Goal: Task Accomplishment & Management: Manage account settings

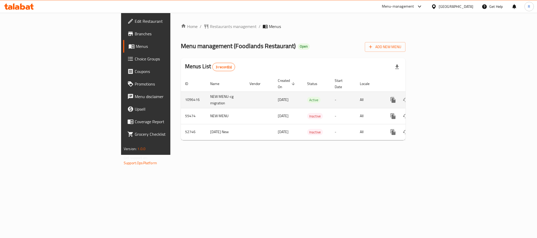
click at [434, 97] on icon "enhanced table" at bounding box center [431, 100] width 6 height 6
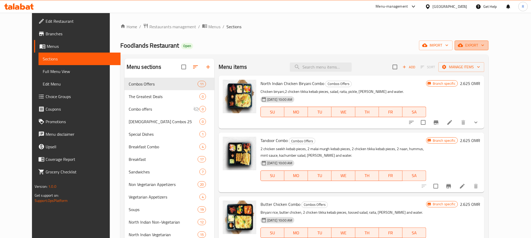
click at [484, 43] on span "export" at bounding box center [471, 45] width 25 height 7
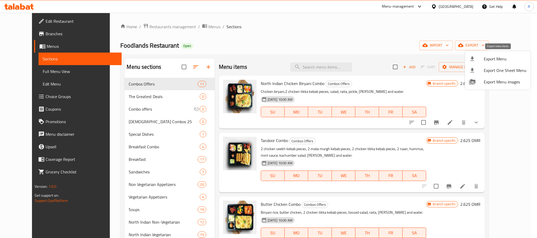
click at [495, 59] on span "Export Menu" at bounding box center [505, 59] width 43 height 6
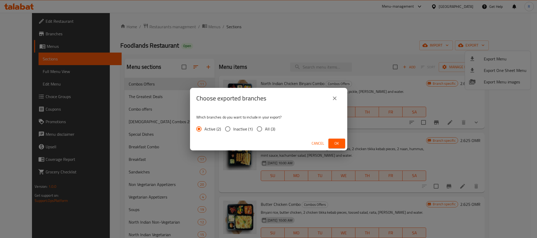
click at [275, 132] on span "All (3)" at bounding box center [270, 129] width 10 height 6
click at [265, 132] on input "All (3)" at bounding box center [259, 129] width 11 height 11
radio input "true"
click at [330, 145] on button "Ok" at bounding box center [336, 144] width 17 height 10
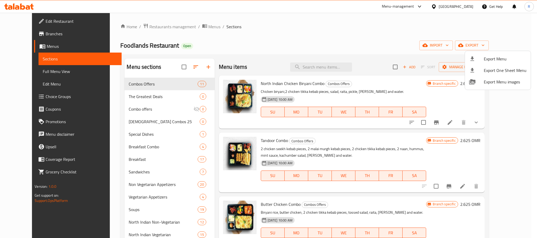
click at [285, 23] on div at bounding box center [268, 119] width 537 height 238
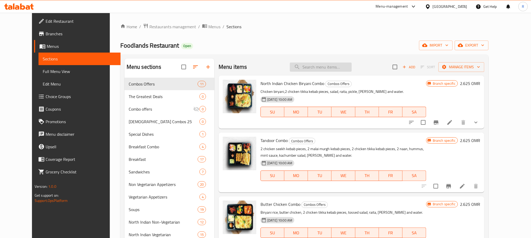
click at [330, 71] on input "search" at bounding box center [321, 67] width 62 height 9
paste input "value meal"
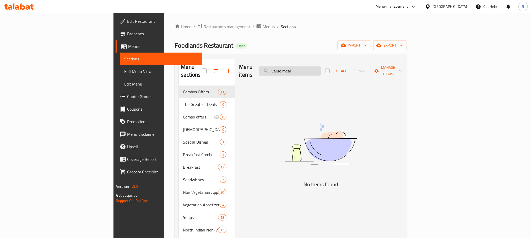
click at [321, 71] on input "value meal" at bounding box center [290, 71] width 62 height 9
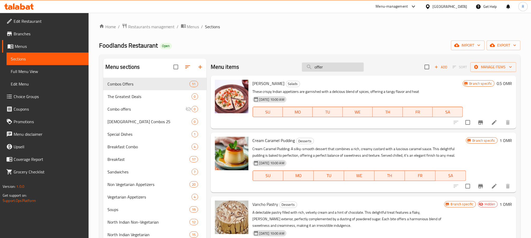
click at [338, 72] on input "offer" at bounding box center [333, 67] width 62 height 9
click at [337, 72] on input "offer" at bounding box center [333, 67] width 62 height 9
type input "offer"
click at [151, 86] on span "Combos Offers" at bounding box center [141, 84] width 68 height 6
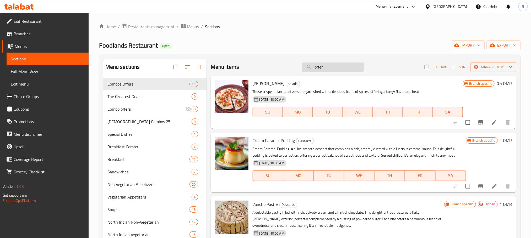
click at [342, 66] on input "offer" at bounding box center [333, 67] width 62 height 9
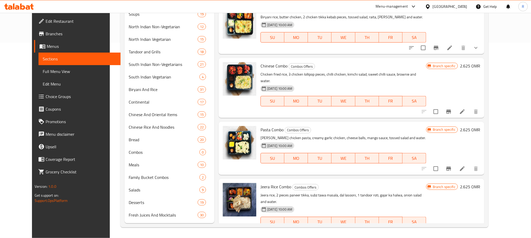
scroll to position [90, 0]
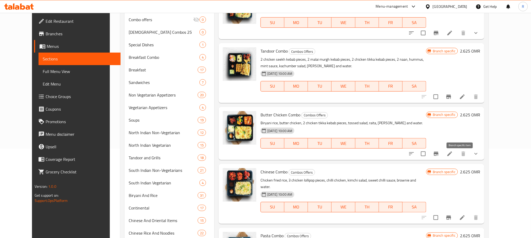
click at [438, 156] on icon "Branch-specific-item" at bounding box center [436, 154] width 5 height 4
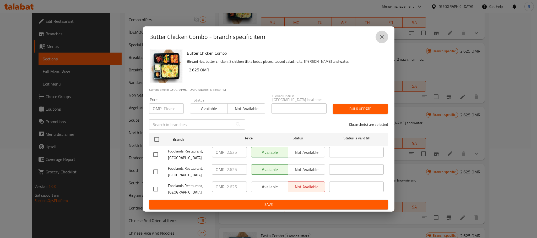
click at [386, 35] on button "close" at bounding box center [382, 37] width 13 height 13
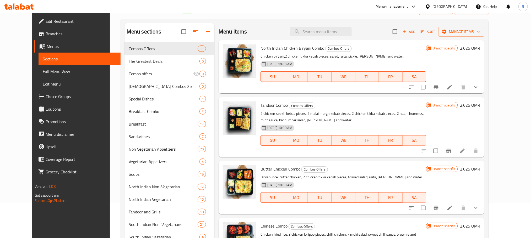
scroll to position [0, 0]
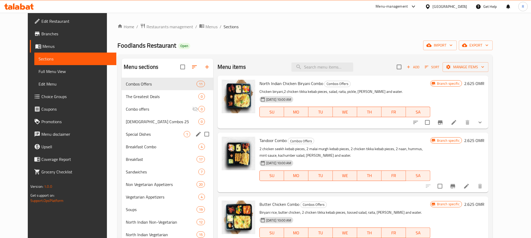
click at [148, 141] on div "Special Dishes 1" at bounding box center [168, 134] width 92 height 13
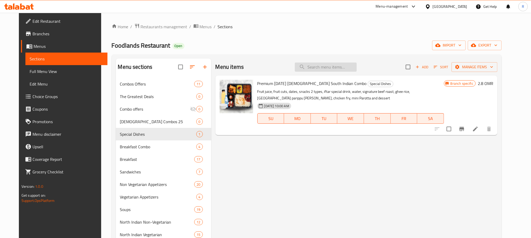
click at [330, 71] on input "search" at bounding box center [326, 67] width 62 height 9
paste input "Butter chicken"
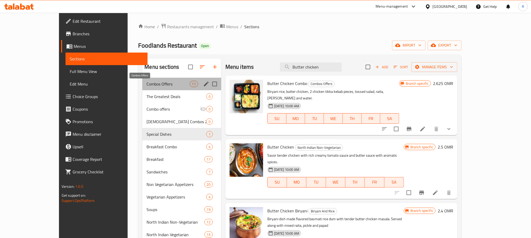
click at [149, 87] on span "Combos Offers" at bounding box center [167, 84] width 43 height 6
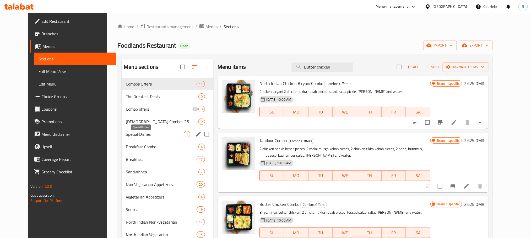
click at [138, 136] on span "Special Dishes" at bounding box center [155, 134] width 58 height 6
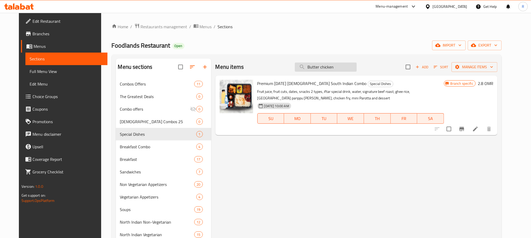
click at [350, 66] on input "Butter chicken" at bounding box center [326, 67] width 62 height 9
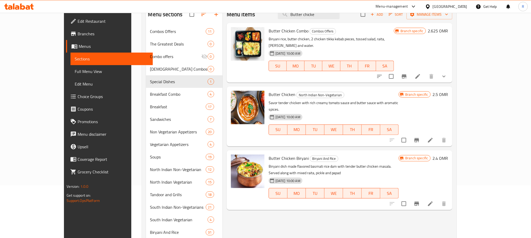
scroll to position [39, 0]
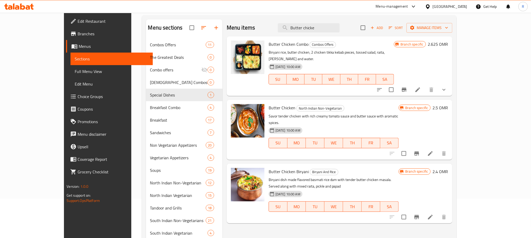
type input "Butter chicke"
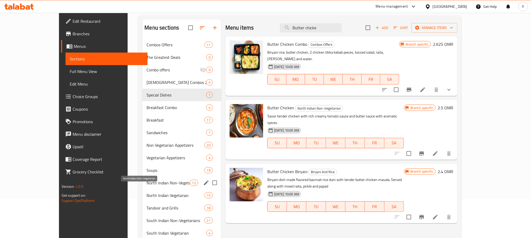
click at [149, 186] on span "North Indian Non-Vegetarian" at bounding box center [167, 183] width 43 height 6
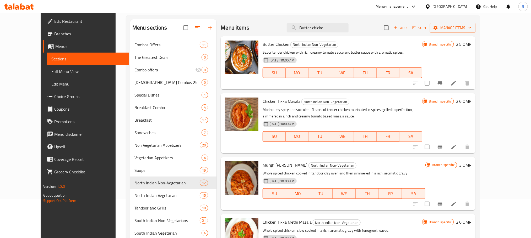
click at [398, 29] on icon "button" at bounding box center [395, 27] width 5 height 5
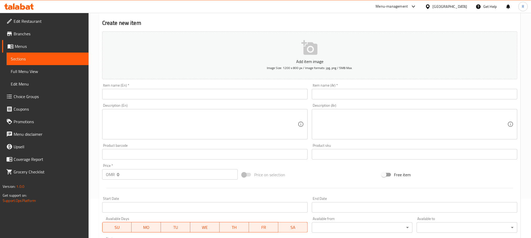
click at [269, 98] on input "text" at bounding box center [204, 94] width 205 height 10
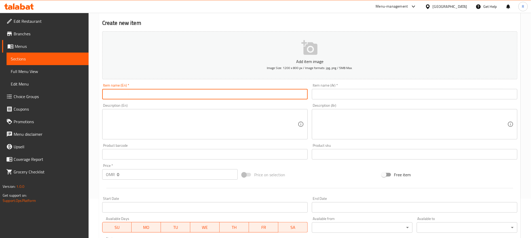
paste input "value meal"
type input "Value Meal"
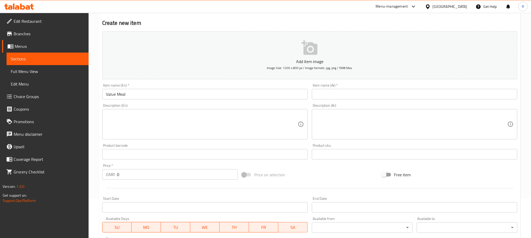
click at [379, 100] on input "text" at bounding box center [414, 94] width 205 height 10
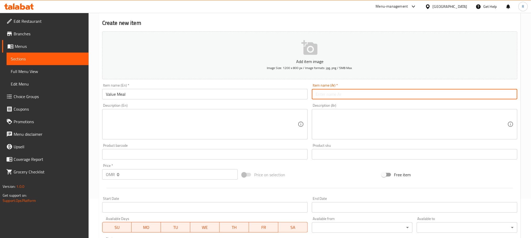
paste input "وجبة قيمة"
type input "وجبة قيمة"
click at [441, 133] on textarea at bounding box center [412, 124] width 192 height 25
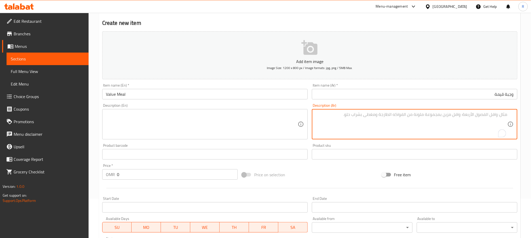
click at [237, 135] on textarea at bounding box center [202, 124] width 192 height 25
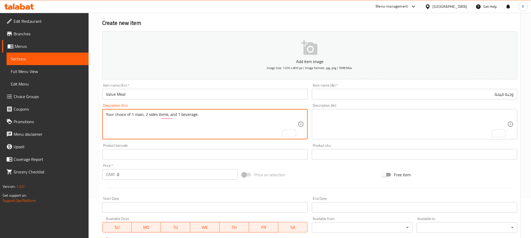
click at [156, 119] on textarea "Your choice of 1 main, 2 sides items, and 1 beverage." at bounding box center [202, 124] width 192 height 25
click at [169, 120] on textarea "Your choice of 1 main, 2 sides items, and 1 beverage." at bounding box center [202, 124] width 192 height 25
type textarea "Your choice of 1 main, 2 sides, and 1 beverage."
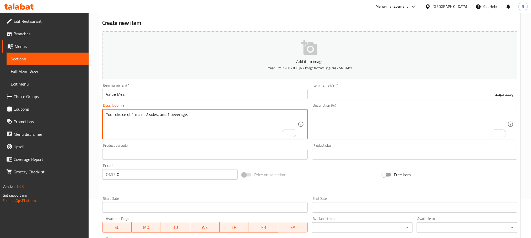
click at [216, 121] on textarea "Your choice of 1 main, 2 sides, and 1 beverage." at bounding box center [202, 124] width 192 height 25
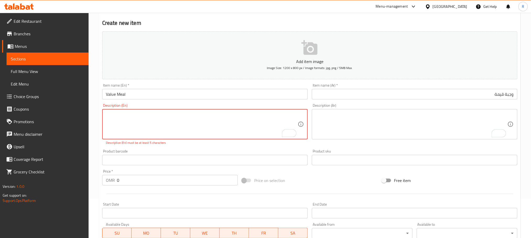
click at [217, 121] on textarea "To enrich screen reader interactions, please activate Accessibility in Grammarl…" at bounding box center [202, 124] width 192 height 25
type textarea "Your choice of 1 main, 2 sides, and 1 beverage."
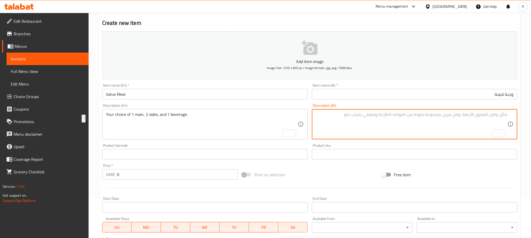
click at [391, 128] on textarea "To enrich screen reader interactions, please activate Accessibility in Grammarl…" at bounding box center [412, 124] width 192 height 25
paste textarea "اختيارك من 1 طبق رئيسي و 2 طبق جانبي و 1 مشروب."
click at [461, 118] on textarea "اختيارك من 1 طبق رئيسي و 2 طبق جانبي و 1 مشروب." at bounding box center [412, 124] width 192 height 25
click at [436, 120] on textarea "اختيارك من 1 طبق رئيسي، 2 طبق جانبي و 1 مشروب." at bounding box center [412, 124] width 192 height 25
type textarea "اختيارك من 1 طبق رئيسي، 2 طبق جانبي، و1 مشروب."
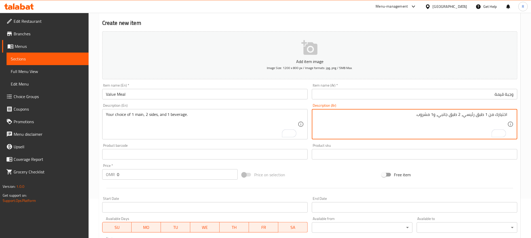
click at [154, 180] on input "0" at bounding box center [177, 175] width 121 height 10
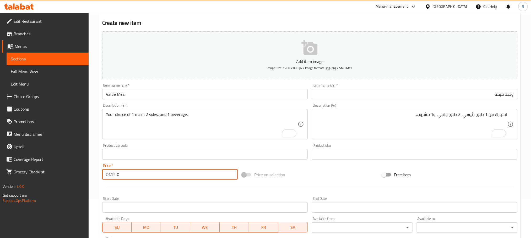
paste input "3.5"
type input "03.5"
click at [217, 149] on div "Product barcode Product barcode" at bounding box center [204, 152] width 205 height 16
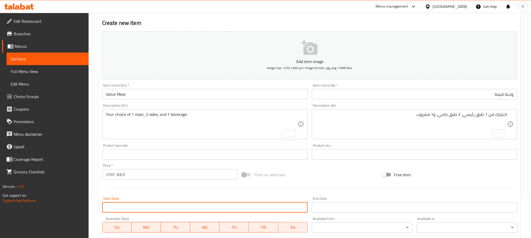
click at [145, 211] on input "Start Date" at bounding box center [204, 208] width 205 height 10
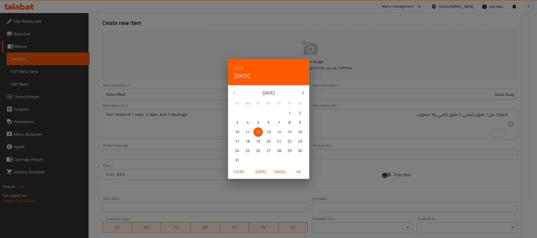
click at [282, 131] on span "14" at bounding box center [278, 132] width 9 height 7
click at [300, 172] on span "OK" at bounding box center [298, 172] width 13 height 7
type input "14-08-2025"
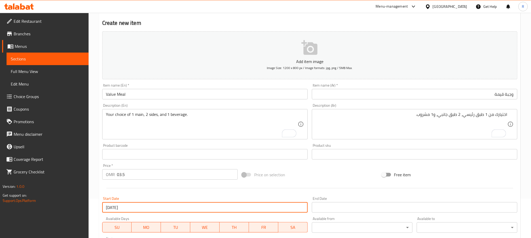
click at [326, 210] on input "Start Date" at bounding box center [414, 208] width 205 height 10
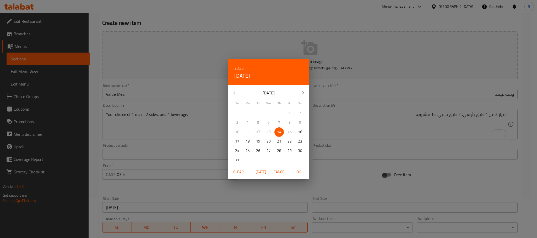
click at [300, 93] on icon "button" at bounding box center [303, 93] width 6 height 6
click at [237, 132] on p "14" at bounding box center [237, 132] width 4 height 7
click at [297, 172] on span "OK" at bounding box center [298, 172] width 13 height 7
type input "14-09-2025"
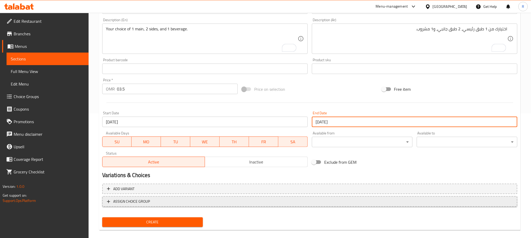
scroll to position [138, 0]
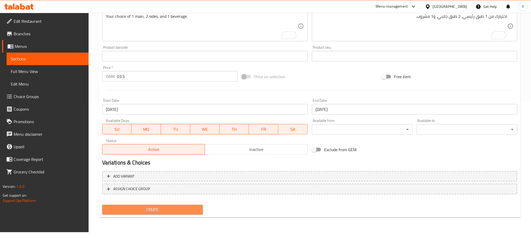
click at [165, 213] on span "Create" at bounding box center [152, 210] width 92 height 7
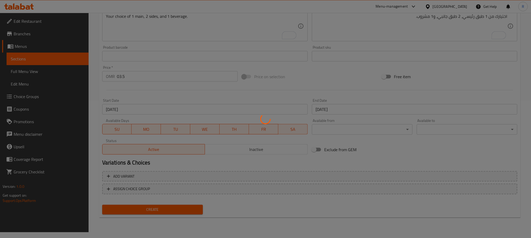
type input "0"
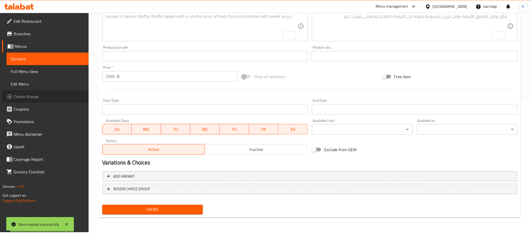
click at [36, 99] on span "Choice Groups" at bounding box center [49, 97] width 71 height 6
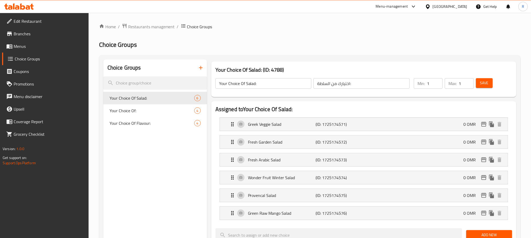
click at [204, 72] on button "button" at bounding box center [200, 68] width 13 height 13
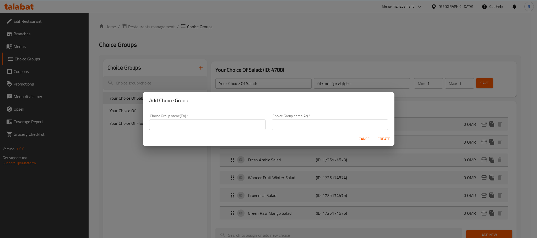
click at [209, 127] on input "text" at bounding box center [207, 125] width 116 height 10
click at [185, 125] on input "Your Choice Of Number:" at bounding box center [207, 125] width 116 height 10
type input "Your Choice Of Main:"
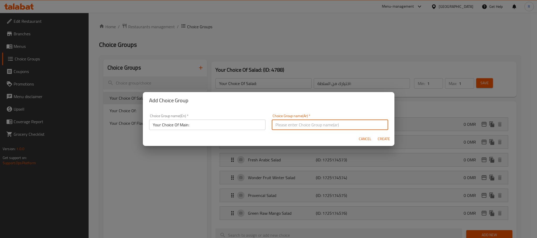
click at [330, 126] on input "text" at bounding box center [330, 125] width 116 height 10
click at [352, 125] on input "إختيارك من نكهة صنداى العملاق الأول:" at bounding box center [330, 125] width 116 height 10
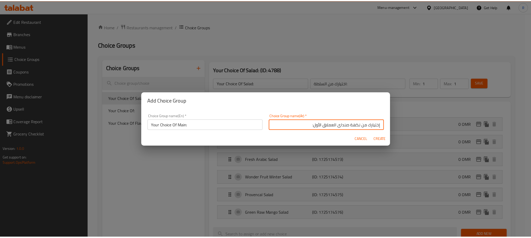
scroll to position [2, 0]
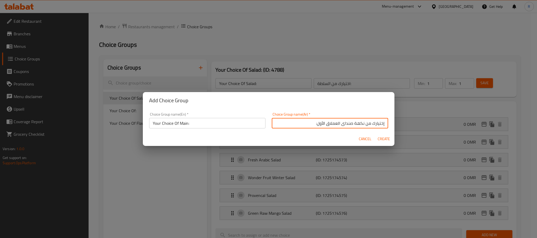
drag, startPoint x: 352, startPoint y: 125, endPoint x: 312, endPoint y: 127, distance: 40.4
click at [312, 127] on input "إختيارك من نكهة صنداى العملاق الأول:" at bounding box center [330, 123] width 116 height 10
type input "إختيارك من الطبق الرئيسي:"
click at [376, 134] on button "Create" at bounding box center [384, 139] width 17 height 10
type input "Your Choice Of Main:"
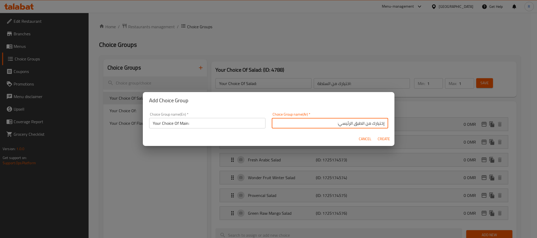
type input "إختيارك من الطبق الرئيسي:"
type input "0"
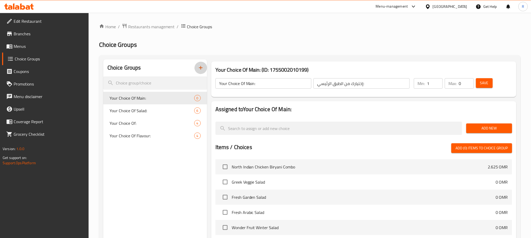
type input "1"
click at [436, 82] on input "1" at bounding box center [435, 83] width 16 height 10
type input "1"
click at [468, 82] on input "1" at bounding box center [466, 83] width 15 height 10
click at [434, 109] on h2 "Assigned to Your Choice Of Main:" at bounding box center [363, 110] width 297 height 8
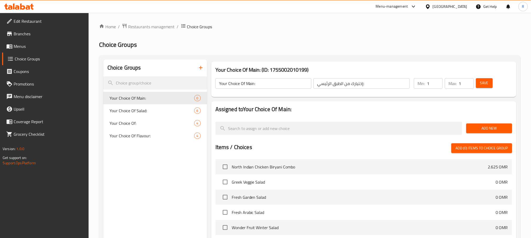
click at [484, 128] on span "Add New" at bounding box center [488, 128] width 37 height 7
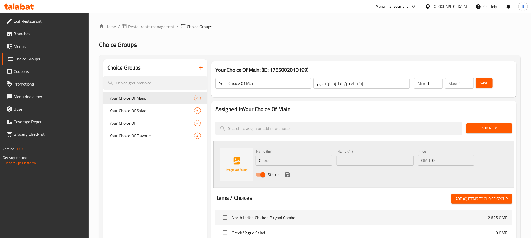
click at [278, 157] on input "Choice" at bounding box center [294, 160] width 77 height 10
paste input "Butter chicken"
click at [277, 161] on input "Butter chicken" at bounding box center [294, 160] width 77 height 10
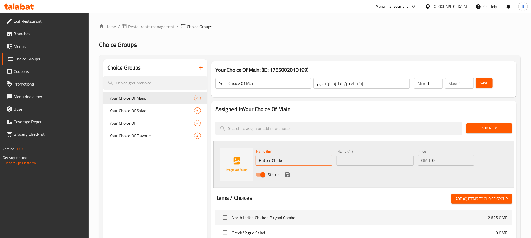
type input "Butter Chicken"
click at [379, 160] on input "text" at bounding box center [374, 160] width 77 height 10
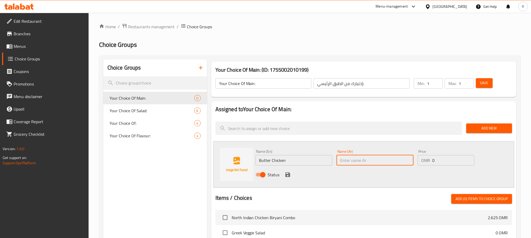
paste input "دجاج بالزبدة"
type input "دجاج بالزبدة"
click at [288, 176] on icon "save" at bounding box center [287, 175] width 5 height 5
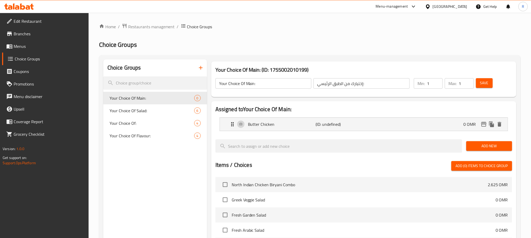
click at [487, 141] on div "Add New" at bounding box center [489, 147] width 50 height 18
click at [485, 143] on div "Add New" at bounding box center [489, 147] width 50 height 18
click at [489, 145] on span "Add New" at bounding box center [488, 146] width 37 height 7
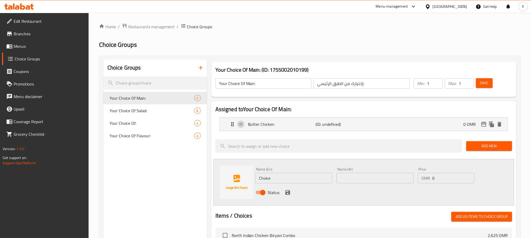
click at [303, 183] on input "Choice" at bounding box center [294, 178] width 77 height 10
paste input "icken tikka masala"
type input "Chicken Tikka Masala"
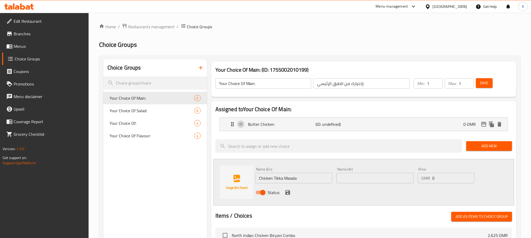
click at [355, 184] on input "text" at bounding box center [374, 178] width 77 height 10
paste input "دجاج تيكا ماسالا"
type input "دجاج تيكا ماسالا"
click at [290, 195] on icon "save" at bounding box center [287, 193] width 5 height 5
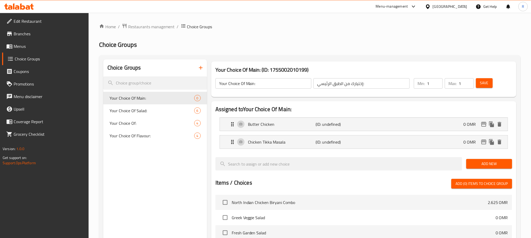
click at [492, 165] on span "Add New" at bounding box center [488, 164] width 37 height 7
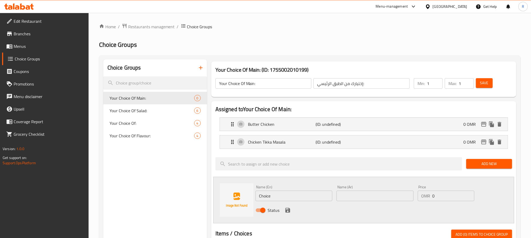
click at [284, 196] on input "Choice" at bounding box center [294, 196] width 77 height 10
paste input "Veg noodles"
type input "Veg Noodles"
click at [352, 199] on input "text" at bounding box center [374, 196] width 77 height 10
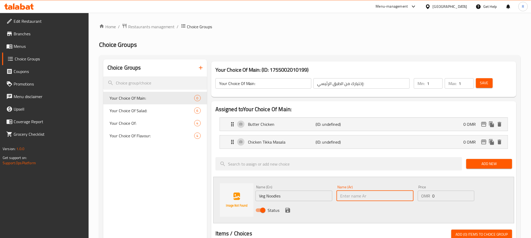
paste input "نودلز الخضار"
type input "نودلز الخضار"
click at [285, 213] on icon "save" at bounding box center [288, 211] width 6 height 6
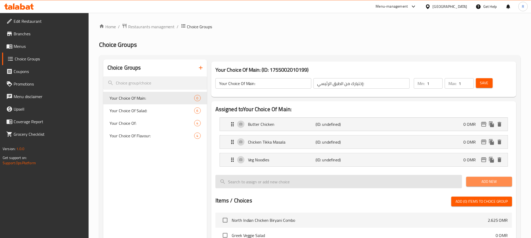
drag, startPoint x: 491, startPoint y: 189, endPoint x: 332, endPoint y: 190, distance: 159.6
click at [491, 187] on button "Add New" at bounding box center [489, 182] width 46 height 10
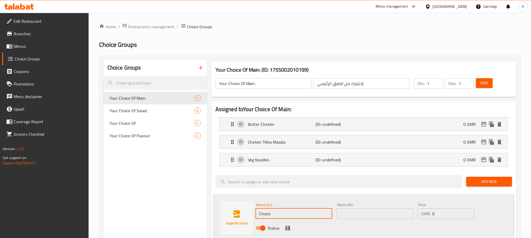
click at [283, 219] on input "Choice" at bounding box center [294, 214] width 77 height 10
paste input "Egg fried rice"
type input "Egg Fried Rice"
click at [312, 218] on input "Egg Fried Rice" at bounding box center [294, 214] width 77 height 10
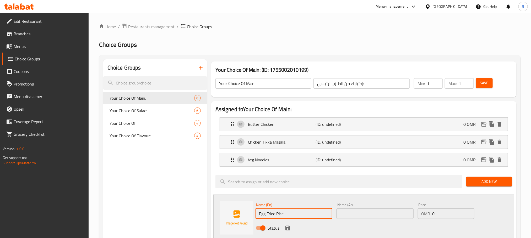
click at [312, 218] on input "Egg Fried Rice" at bounding box center [294, 214] width 77 height 10
click at [278, 217] on input "Egg Fried Rice" at bounding box center [294, 214] width 77 height 10
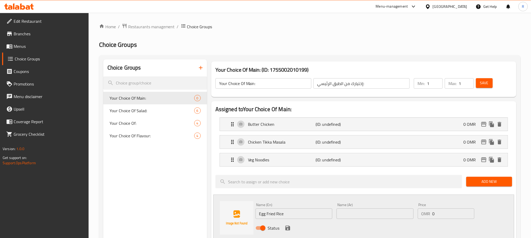
click at [376, 218] on input "text" at bounding box center [374, 214] width 77 height 10
paste input "أرز مقلي بالبيض"
type input "أرز مقلي بالبيض"
click at [290, 231] on icon "save" at bounding box center [287, 228] width 5 height 5
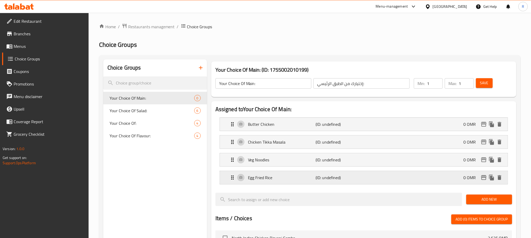
drag, startPoint x: 502, startPoint y: 198, endPoint x: 352, endPoint y: 177, distance: 152.1
click at [502, 198] on button "Add New" at bounding box center [489, 200] width 46 height 10
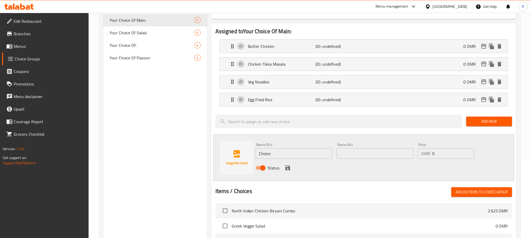
scroll to position [79, 0]
click at [289, 154] on input "Choice" at bounding box center [294, 153] width 77 height 10
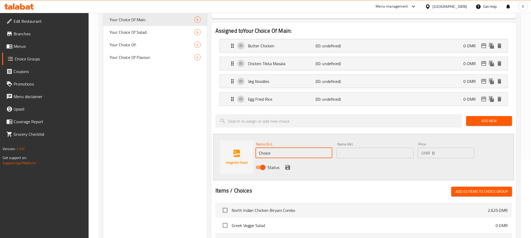
click at [289, 154] on input "Choice" at bounding box center [294, 153] width 77 height 10
paste input "Veg Alfredo pasta"
type input "Veg Alfredo Pasta"
click at [367, 159] on input "text" at bounding box center [374, 153] width 77 height 10
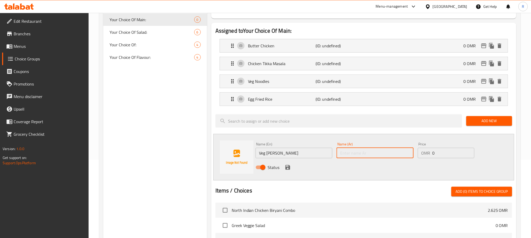
paste input "معكرونة ألفريدو نباتية"
drag, startPoint x: 377, startPoint y: 155, endPoint x: 380, endPoint y: 156, distance: 3.7
click at [380, 156] on input "معكرونة ألفريدو نباتية" at bounding box center [374, 153] width 77 height 10
click at [278, 158] on input "Veg Alfredo Pasta" at bounding box center [294, 153] width 77 height 10
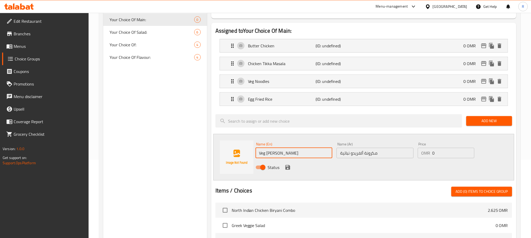
click at [276, 157] on input "Veg Alfredo Pasta" at bounding box center [294, 153] width 77 height 10
click at [372, 151] on input "مكرونة ألفريدو نباتية" at bounding box center [374, 153] width 77 height 10
paste input "لفريدو بالخضروات"
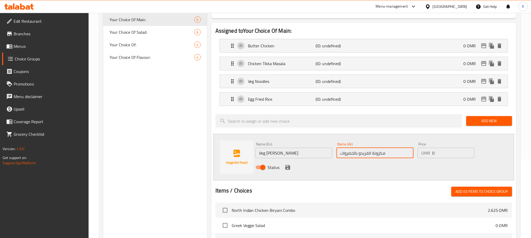
type input "مكرونة الفريدو بالخضروات"
click at [288, 168] on icon "save" at bounding box center [288, 168] width 6 height 6
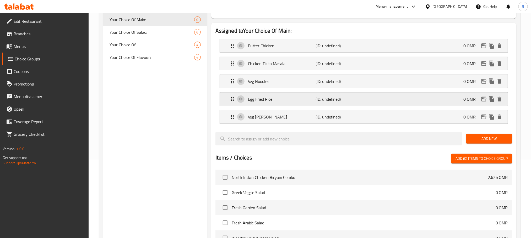
click at [290, 106] on div "Egg Fried Rice (ID: undefined) 0 OMR" at bounding box center [365, 99] width 272 height 13
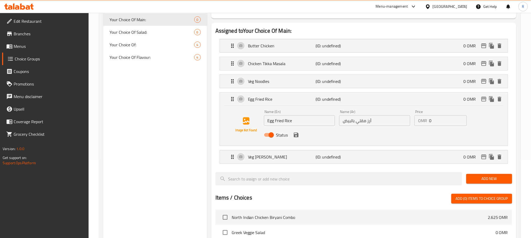
click at [284, 123] on input "Egg Fried Rice" at bounding box center [299, 121] width 71 height 10
click at [306, 85] on p "Veg Noodles" at bounding box center [282, 81] width 68 height 6
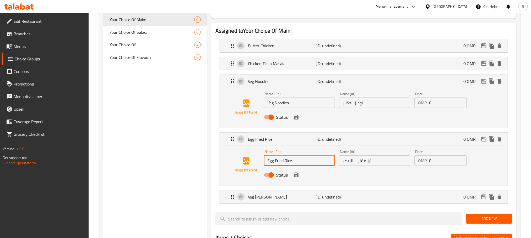
click at [283, 108] on input "Veg Noodles" at bounding box center [299, 103] width 71 height 10
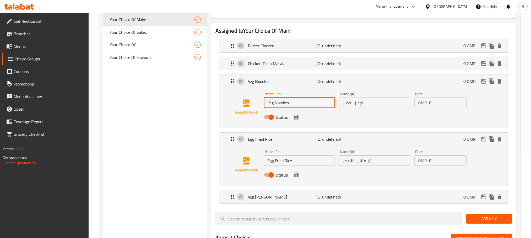
click at [283, 108] on input "Veg Noodles" at bounding box center [299, 103] width 71 height 10
click at [297, 70] on div "Chicken Tikka Masala (ID: undefined) 0 OMR" at bounding box center [365, 63] width 272 height 13
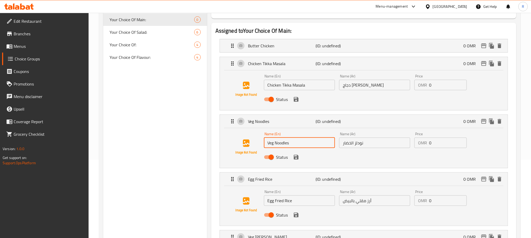
click at [285, 87] on input "Chicken Tikka Masala" at bounding box center [299, 85] width 71 height 10
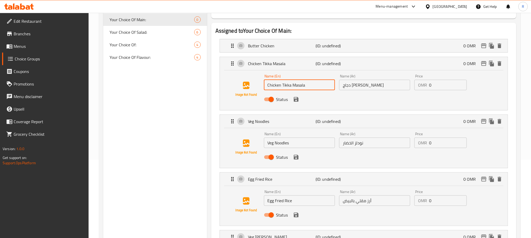
click at [285, 87] on input "Chicken Tikka Masala" at bounding box center [299, 85] width 71 height 10
click at [370, 88] on input "دجاج تيكا ماسالا" at bounding box center [374, 85] width 71 height 10
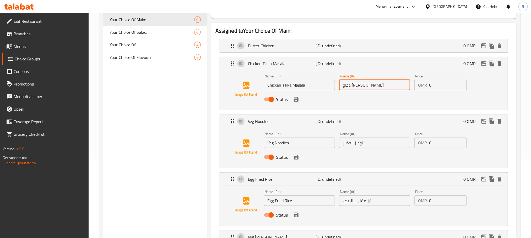
click at [370, 88] on input "دجاج تيكا ماسالا" at bounding box center [374, 85] width 71 height 10
paste input "text"
click at [298, 102] on icon "save" at bounding box center [296, 99] width 5 height 5
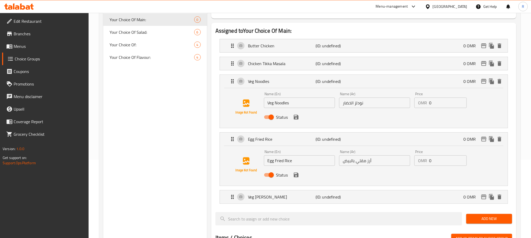
type input "دجاج تكا ماسالا"
click at [301, 49] on p "Butter Chicken" at bounding box center [282, 46] width 68 height 6
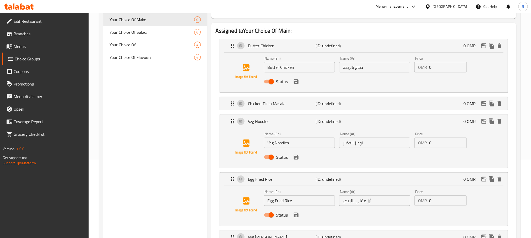
click at [301, 75] on div "Name (En) Butter Chicken Name (En)" at bounding box center [299, 65] width 75 height 20
click at [301, 70] on input "Butter Chicken" at bounding box center [299, 67] width 71 height 10
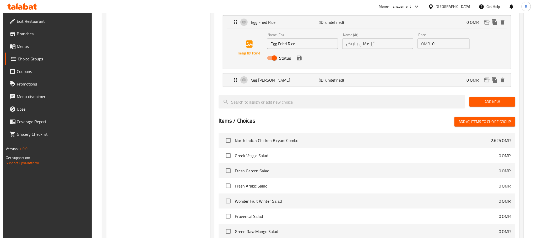
scroll to position [0, 0]
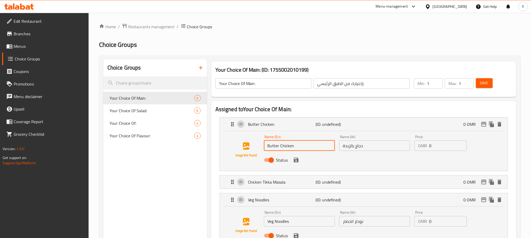
click at [484, 86] on span "Save" at bounding box center [484, 83] width 8 height 7
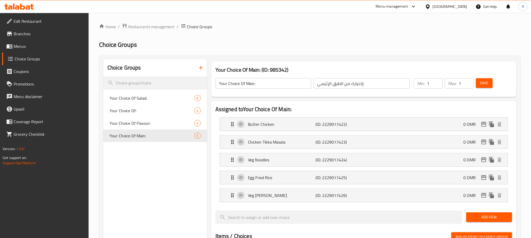
click at [488, 83] on span "Save" at bounding box center [484, 83] width 8 height 7
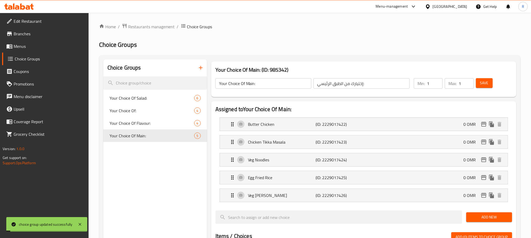
click at [204, 68] on icon "button" at bounding box center [201, 68] width 6 height 6
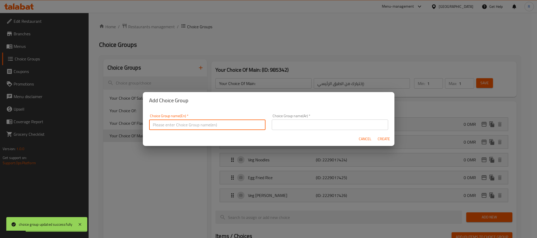
click at [183, 130] on input "text" at bounding box center [207, 125] width 116 height 10
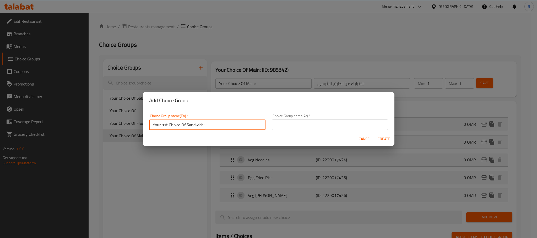
click at [196, 121] on input "Your 1st Choice Of Sandwich:" at bounding box center [207, 125] width 116 height 10
type input "Your 1st Choice Of Sides:"
click at [296, 127] on input "text" at bounding box center [330, 125] width 116 height 10
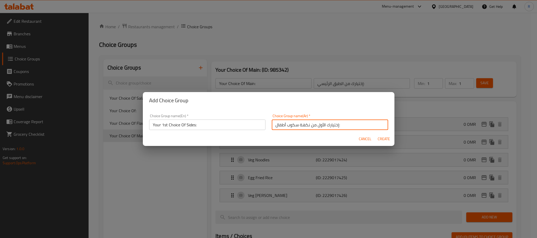
click at [304, 127] on input "إختيارك الأول من نكهة سكوب أطفال:" at bounding box center [330, 125] width 116 height 10
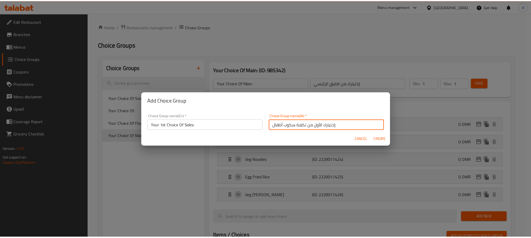
scroll to position [2, 0]
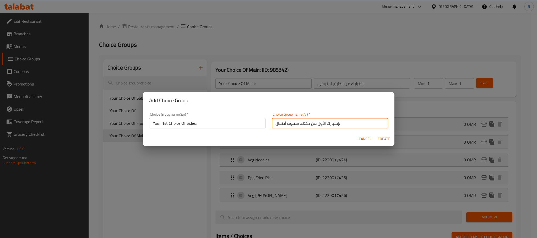
drag, startPoint x: 304, startPoint y: 127, endPoint x: 266, endPoint y: 125, distance: 37.8
click at [269, 125] on div "Choice Group name(Ar)   * إختيارك الأول من نكهة سكوب أطفال: Choice Group name(A…" at bounding box center [330, 121] width 123 height 22
type input "إختيارك الأول من الطبق الجانبي:"
click at [381, 141] on span "Create" at bounding box center [384, 139] width 13 height 7
type input "Your 1st Choice Of Sides:"
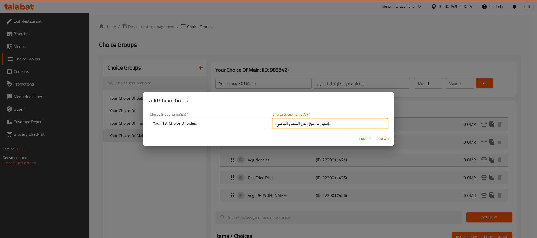
type input "إختيارك الأول من الطبق الجانبي:"
type input "0"
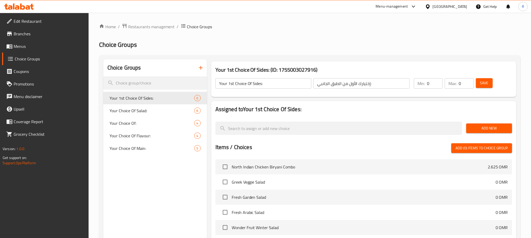
click at [256, 23] on div "Home / Restaurants management / Choice Groups Choice Groups Choice Groups Your …" at bounding box center [310, 185] width 442 height 345
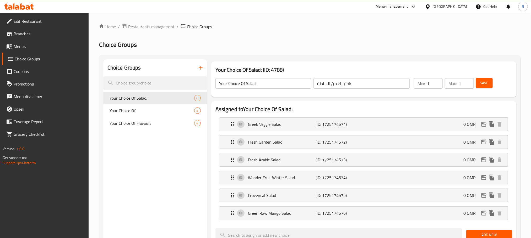
click at [11, 53] on link "Menus" at bounding box center [45, 46] width 86 height 13
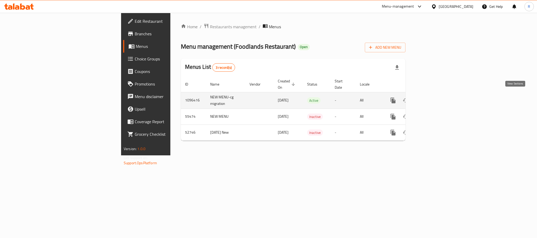
click at [434, 98] on icon "enhanced table" at bounding box center [431, 100] width 6 height 6
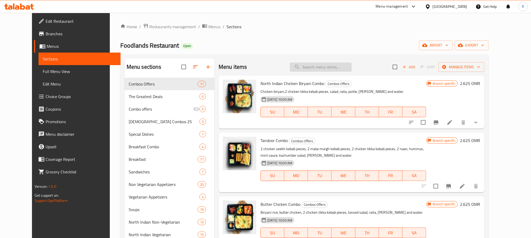
click at [323, 70] on input "search" at bounding box center [321, 67] width 62 height 9
paste input "Alfredo"
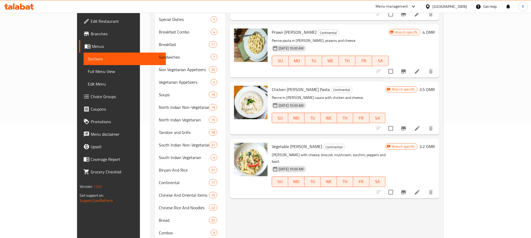
scroll to position [118, 0]
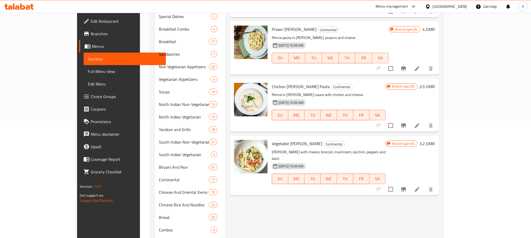
type input "Alfredo"
click at [425, 185] on li at bounding box center [417, 189] width 15 height 9
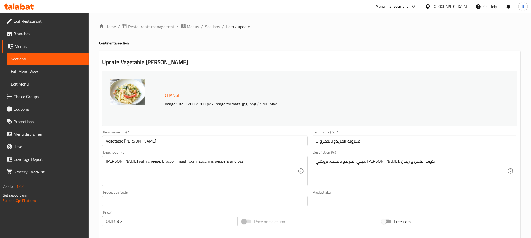
click at [370, 141] on input "مكرونة الفريدو بالخضروات" at bounding box center [414, 141] width 205 height 10
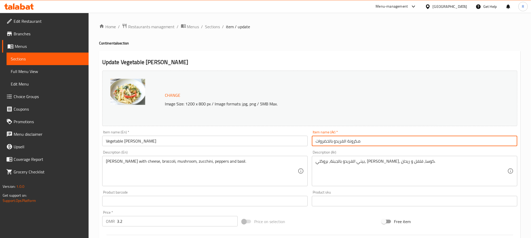
click at [370, 141] on input "مكرونة الفريدو بالخضروات" at bounding box center [414, 141] width 205 height 10
click at [220, 24] on span "Sections" at bounding box center [212, 27] width 15 height 6
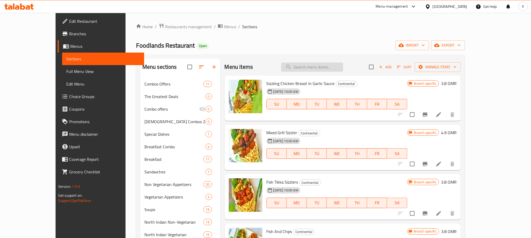
drag, startPoint x: 325, startPoint y: 63, endPoint x: 322, endPoint y: 69, distance: 6.3
click at [323, 68] on input "search" at bounding box center [312, 67] width 62 height 9
paste input "Egg Fried Rice"
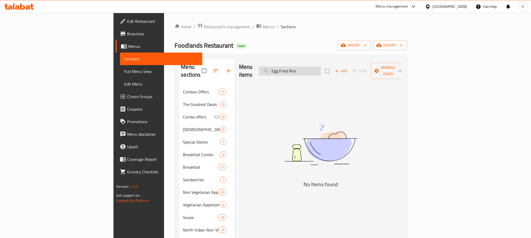
click at [314, 67] on input "Egg Fried Rice" at bounding box center [290, 71] width 62 height 9
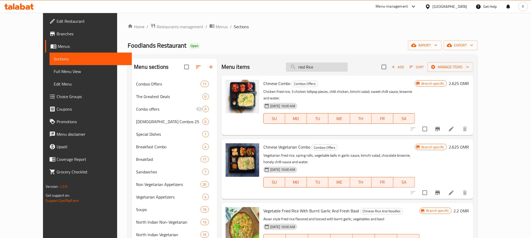
click at [334, 65] on input "ried Rice" at bounding box center [317, 67] width 62 height 9
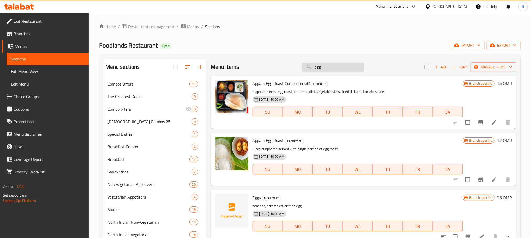
click at [318, 68] on input "egg" at bounding box center [333, 67] width 62 height 9
click at [318, 68] on input "v" at bounding box center [333, 67] width 62 height 9
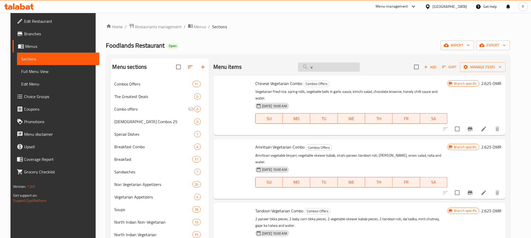
paste input "Veg Noodles"
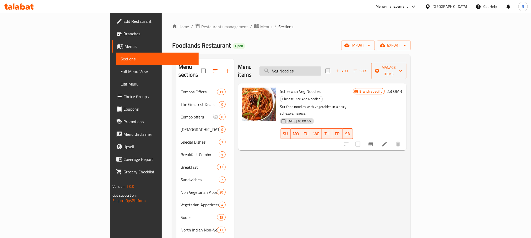
click at [316, 68] on input "Veg Noodles" at bounding box center [290, 71] width 62 height 9
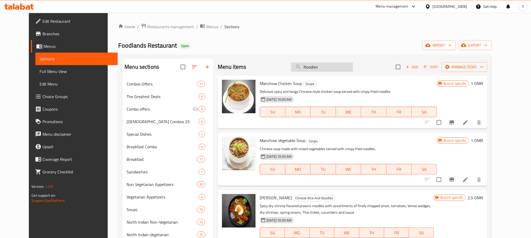
click at [323, 71] on input "Noodles" at bounding box center [322, 67] width 62 height 9
paste input "Chicken Tikka Masala"
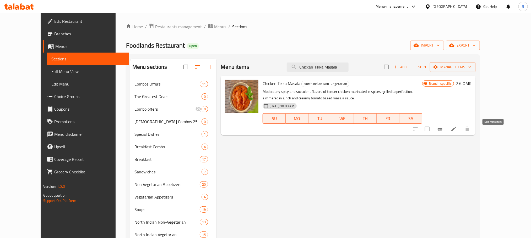
type input "Chicken Tikka Masala"
click at [457, 132] on icon at bounding box center [453, 129] width 6 height 6
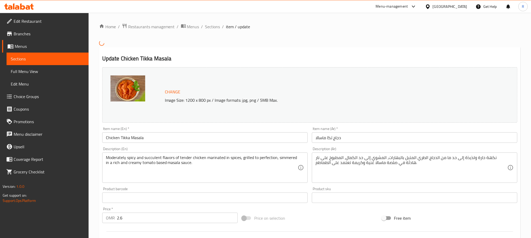
click at [355, 143] on input "دجاج تكا ماسالا" at bounding box center [414, 138] width 205 height 10
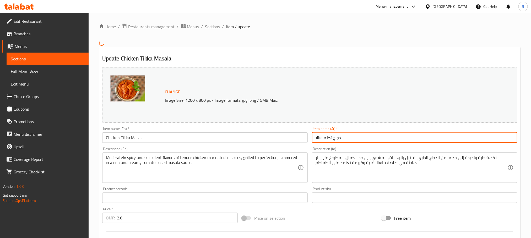
click at [355, 143] on input "دجاج تكا ماسالا" at bounding box center [414, 138] width 205 height 10
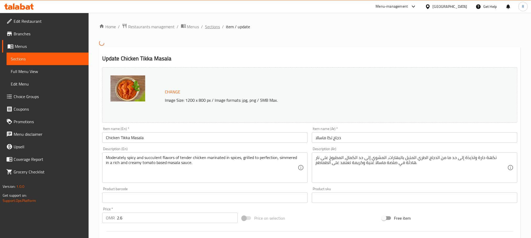
click at [213, 28] on span "Sections" at bounding box center [212, 27] width 15 height 6
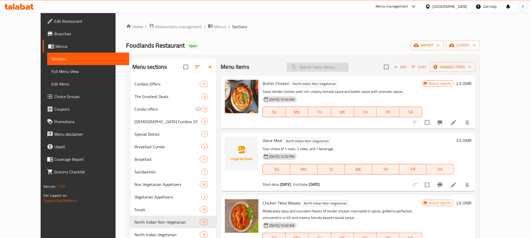
click at [322, 65] on input "search" at bounding box center [318, 67] width 62 height 9
paste input "Butter Chicken"
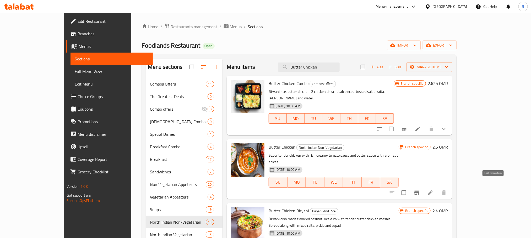
type input "Butter Chicken"
click at [433, 190] on icon at bounding box center [430, 193] width 6 height 6
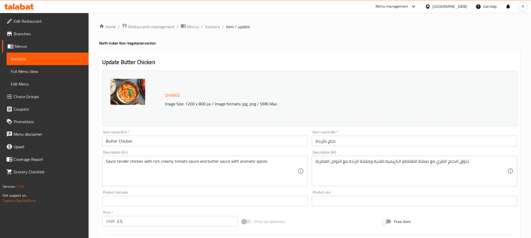
click at [213, 24] on span "Sections" at bounding box center [212, 27] width 15 height 6
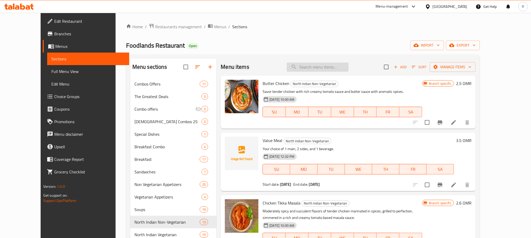
click at [314, 66] on input "search" at bounding box center [318, 67] width 62 height 9
paste input "Kebab"
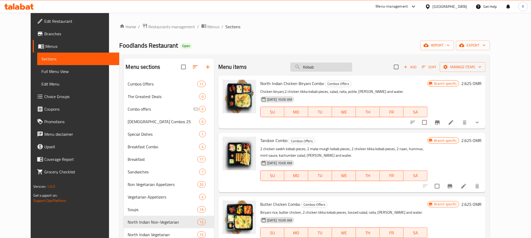
click at [325, 68] on input "Kebab" at bounding box center [321, 67] width 62 height 9
paste input "Dragon chicken"
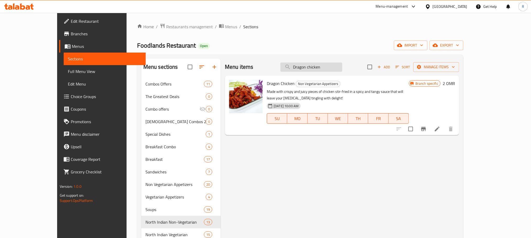
click at [338, 66] on input "Dragon chicken" at bounding box center [311, 67] width 62 height 9
paste input "Vegetarian croquettes"
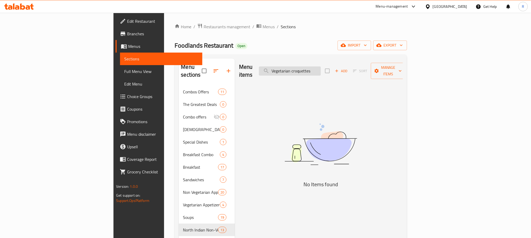
click at [321, 67] on input "Vegetarian croquettes" at bounding box center [290, 71] width 62 height 9
click at [321, 69] on input "croquettes" at bounding box center [290, 71] width 62 height 9
click at [321, 69] on input "croque" at bounding box center [290, 71] width 62 height 9
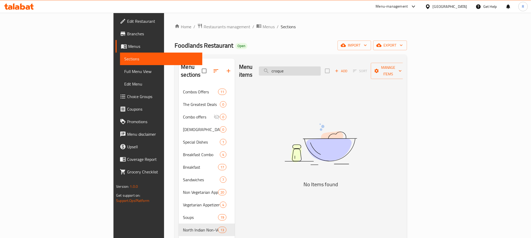
paste input "Vegetarian croquettes"
click at [321, 67] on input "Vegetarian croquettes" at bounding box center [290, 71] width 62 height 9
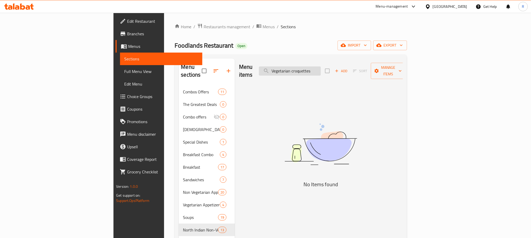
paste input "erian Manchurian"
click at [321, 68] on input "Vegeterian Manchurian" at bounding box center [290, 71] width 62 height 9
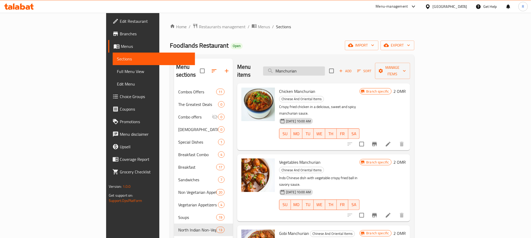
click at [325, 69] on input "Manchurian" at bounding box center [294, 71] width 62 height 9
paste input "Porotta"
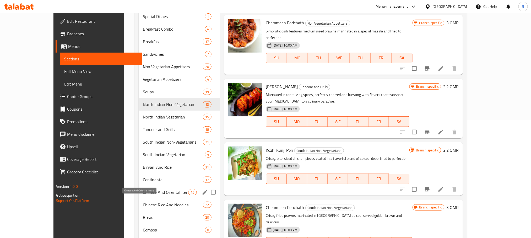
scroll to position [157, 0]
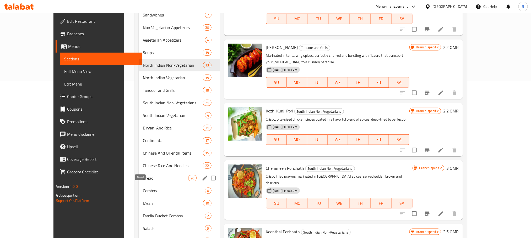
click at [144, 182] on span "Bread" at bounding box center [165, 178] width 45 height 6
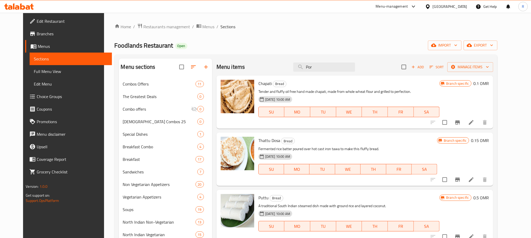
drag, startPoint x: 165, startPoint y: 0, endPoint x: 311, endPoint y: 39, distance: 150.5
click at [311, 39] on div "Home / Restaurants management / Menus / Sections Foodlands Restaurant Open impo…" at bounding box center [306, 223] width 383 height 400
click at [334, 72] on input "Por" at bounding box center [324, 67] width 62 height 9
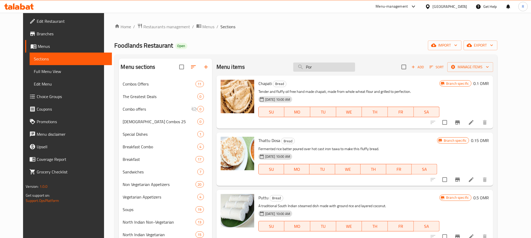
paste input "Green tossed Salad"
click at [294, 54] on div "Home / Restaurants management / Menus / Sections Foodlands Restaurant Open impo…" at bounding box center [306, 223] width 383 height 400
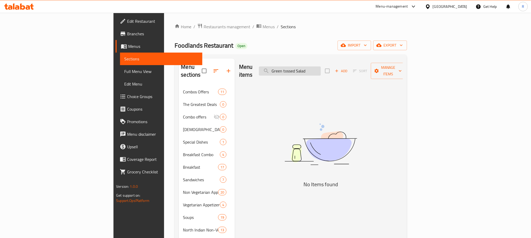
click at [321, 68] on input "Green tossed Salad" at bounding box center [290, 71] width 62 height 9
click at [315, 67] on input "Green tossed Salad" at bounding box center [290, 71] width 62 height 9
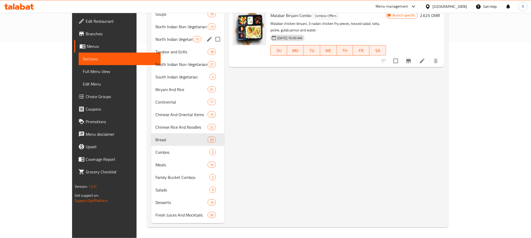
scroll to position [208, 0]
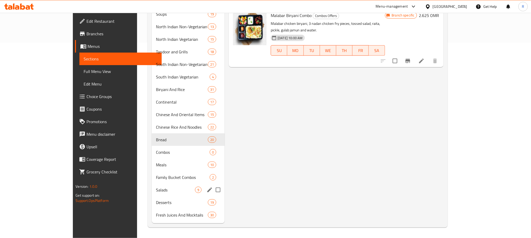
drag, startPoint x: 138, startPoint y: 190, endPoint x: 194, endPoint y: 187, distance: 56.7
click at [156, 189] on span "Salads" at bounding box center [175, 190] width 39 height 6
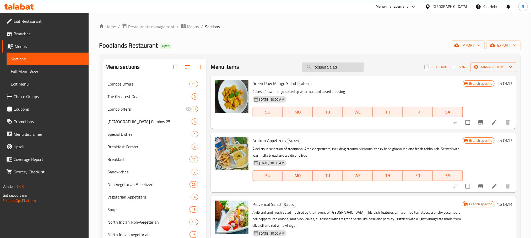
click at [323, 71] on input "tossed Salad" at bounding box center [333, 67] width 62 height 9
paste input "Green tossed Salad"
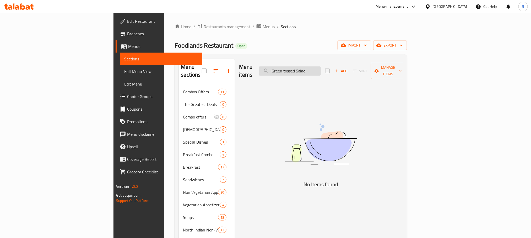
click at [318, 70] on input "Green tossed Salad" at bounding box center [290, 71] width 62 height 9
click at [345, 61] on div "Menu items Green tossed Salad Add Sort Manage items" at bounding box center [321, 71] width 164 height 25
drag, startPoint x: 345, startPoint y: 61, endPoint x: 343, endPoint y: 77, distance: 16.4
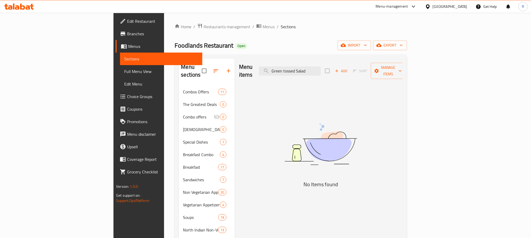
click at [345, 64] on div "Menu items Green tossed Salad Add Sort Manage items" at bounding box center [321, 71] width 164 height 25
click at [321, 69] on input "Green tossed Salad" at bounding box center [290, 71] width 62 height 9
paste input "Biriyani Rice"
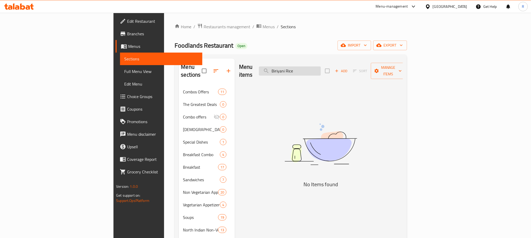
click at [321, 68] on input "Biriyani Rice" at bounding box center [290, 71] width 62 height 9
click at [321, 68] on input "Biriyan" at bounding box center [290, 71] width 62 height 9
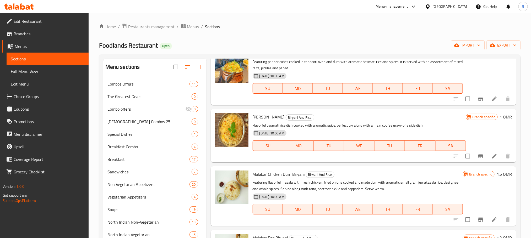
scroll to position [747, 0]
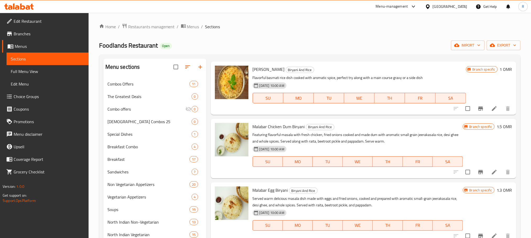
click at [255, 73] on span "Biryani Rice" at bounding box center [269, 70] width 32 height 8
drag, startPoint x: 255, startPoint y: 102, endPoint x: 268, endPoint y: 101, distance: 13.4
click at [268, 73] on span "Biryani Rice" at bounding box center [269, 70] width 32 height 8
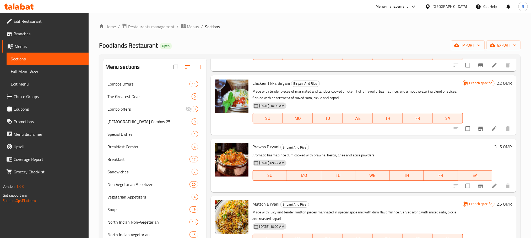
scroll to position [0, 0]
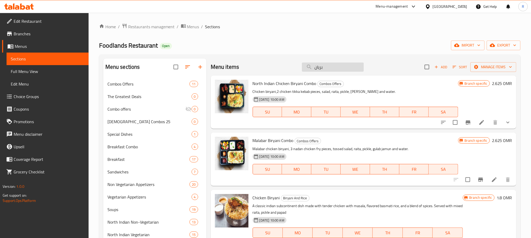
click at [335, 69] on input "بريان" at bounding box center [333, 67] width 62 height 9
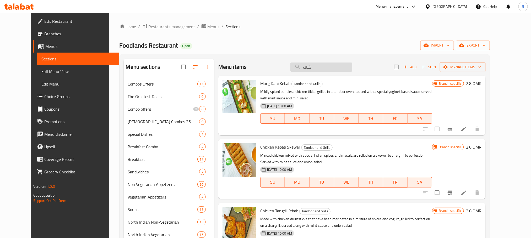
click at [327, 69] on input "كباب" at bounding box center [321, 67] width 62 height 9
paste input "Watermelon"
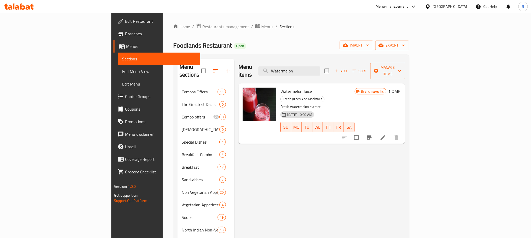
type input "Watermelon"
click at [320, 68] on input "Watermelon" at bounding box center [289, 71] width 62 height 9
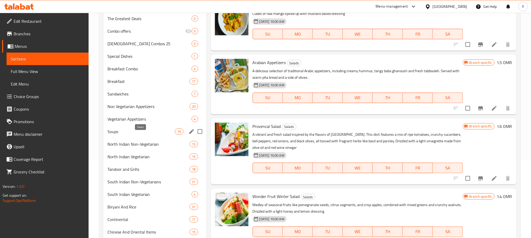
scroll to position [79, 0]
click at [129, 147] on span "North Indian Non-Vegetarian" at bounding box center [141, 144] width 68 height 6
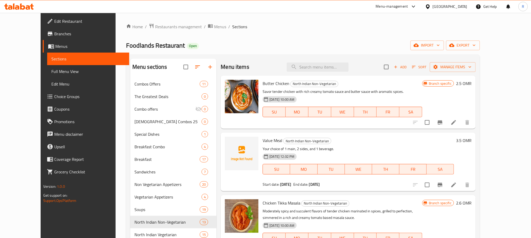
click at [260, 145] on div "Value Meal North Indian Non-Vegetarian Your choice of 1 main, 2 sides, and 1 be…" at bounding box center [358, 162] width 196 height 54
click at [263, 141] on span "Value Meal" at bounding box center [273, 141] width 20 height 8
drag, startPoint x: 253, startPoint y: 141, endPoint x: 267, endPoint y: 143, distance: 14.1
click at [267, 143] on span "Value Meal" at bounding box center [273, 141] width 20 height 8
copy span "Value Meal"
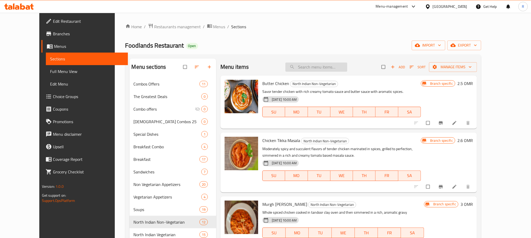
click at [325, 67] on input "search" at bounding box center [316, 67] width 62 height 9
type input "value"
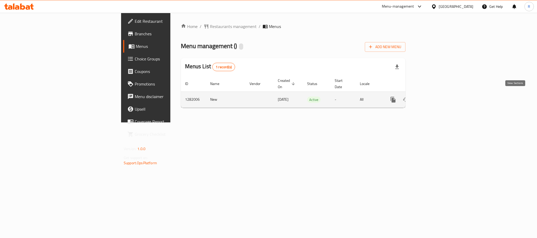
click at [434, 97] on icon "enhanced table" at bounding box center [431, 100] width 6 height 6
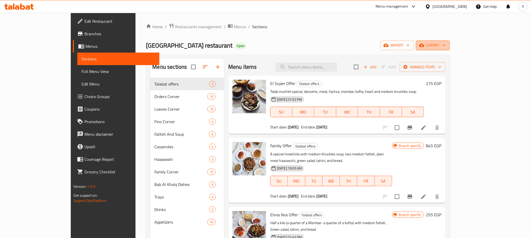
click at [446, 45] on span "export" at bounding box center [432, 45] width 25 height 7
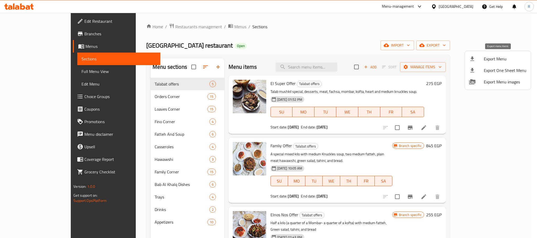
click at [496, 62] on span "Export Menu" at bounding box center [505, 59] width 43 height 6
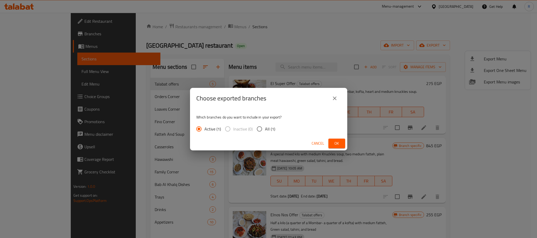
click at [336, 146] on span "Ok" at bounding box center [337, 143] width 8 height 7
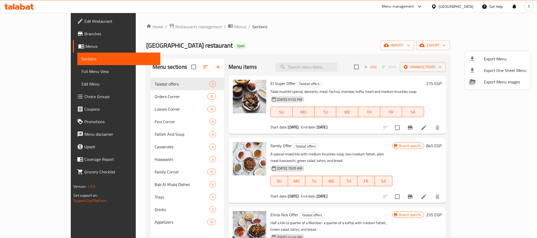
click at [347, 53] on div at bounding box center [268, 119] width 537 height 238
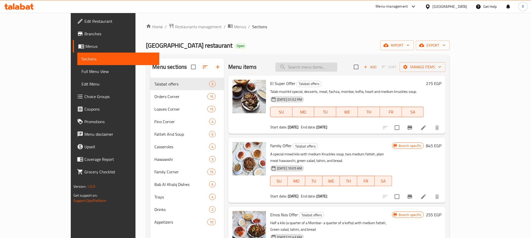
click at [337, 66] on input "search" at bounding box center [306, 67] width 62 height 9
paste input "عرض الكابلز"
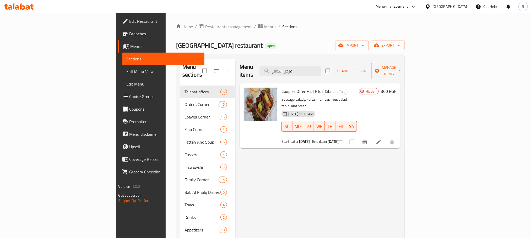
type input "عرض الكابلز"
click at [357, 137] on input "checkbox" at bounding box center [351, 142] width 11 height 11
checkbox input "true"
click at [400, 60] on div "Menu items عرض الكابلز Add Sort Manage items" at bounding box center [320, 71] width 161 height 25
click at [402, 68] on span "Manage items" at bounding box center [389, 70] width 27 height 13
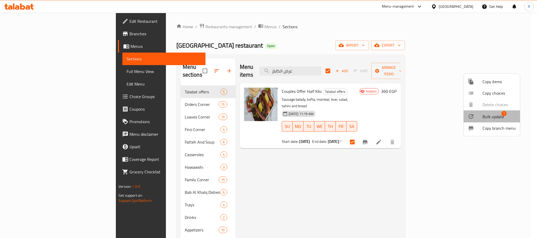
click at [487, 117] on span "Bulk update" at bounding box center [492, 117] width 21 height 6
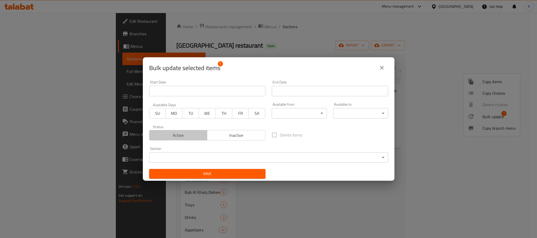
click at [183, 135] on span "Active" at bounding box center [178, 136] width 54 height 8
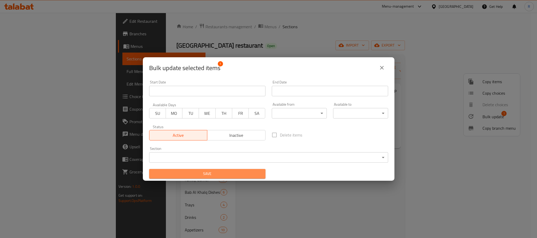
click at [207, 179] on button "Save" at bounding box center [207, 174] width 116 height 10
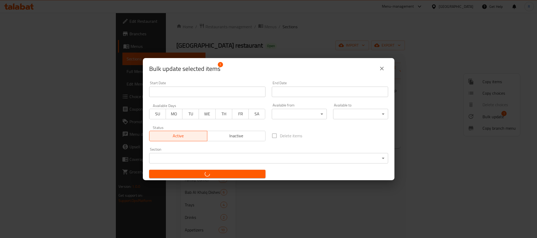
checkbox input "false"
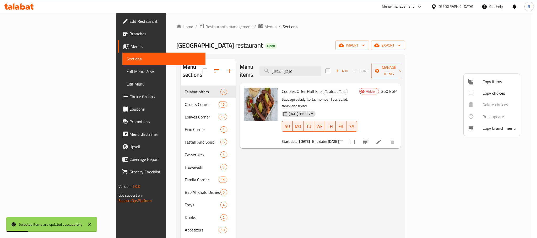
click at [385, 57] on div at bounding box center [268, 119] width 537 height 238
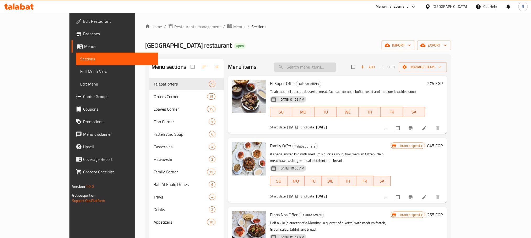
click at [336, 68] on input "search" at bounding box center [305, 67] width 62 height 9
paste input "عرض الكابلز"
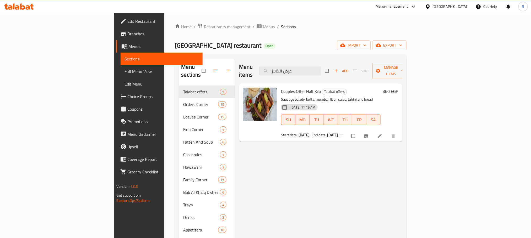
type input "عرض الكابلز"
click at [369, 134] on icon "Branch-specific-item" at bounding box center [365, 136] width 5 height 5
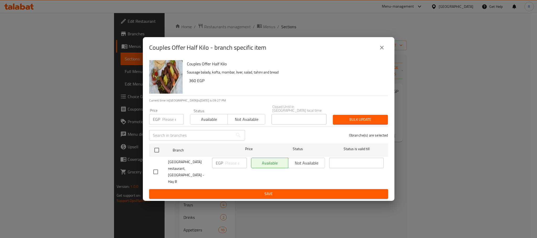
click at [383, 51] on icon "close" at bounding box center [382, 48] width 6 height 6
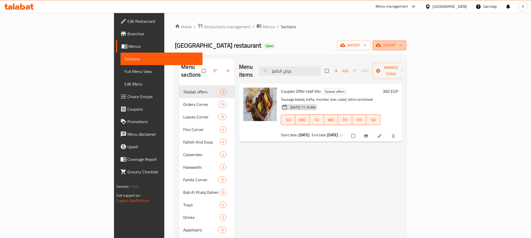
click at [402, 45] on span "export" at bounding box center [389, 45] width 25 height 7
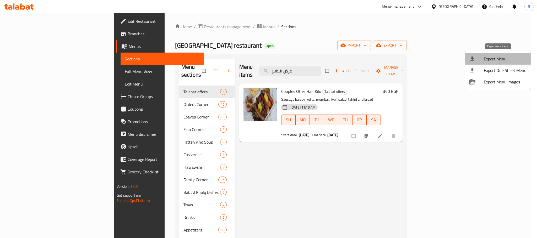
click at [501, 62] on span "Export Menu" at bounding box center [505, 59] width 43 height 6
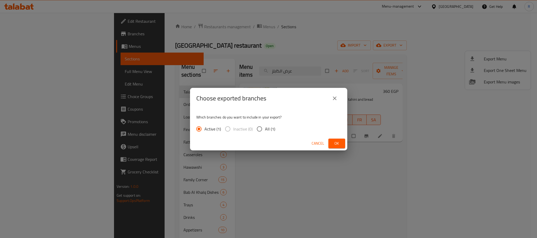
click at [333, 143] on span "Ok" at bounding box center [337, 143] width 8 height 7
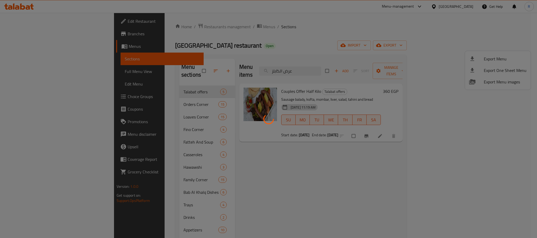
click at [348, 91] on div at bounding box center [268, 119] width 537 height 238
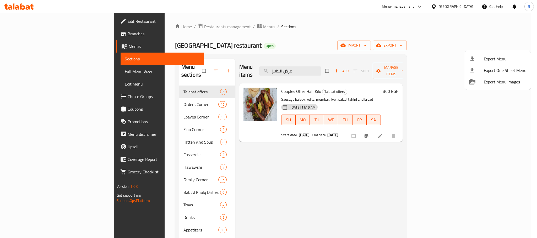
click at [290, 26] on div at bounding box center [268, 119] width 537 height 238
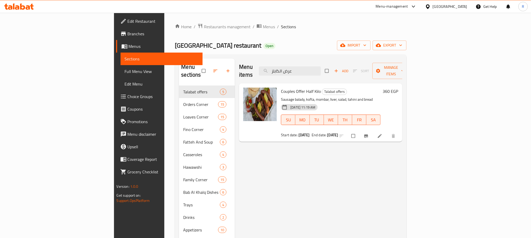
click at [281, 88] on span "Couples Offer Half Kilo" at bounding box center [301, 92] width 40 height 8
drag, startPoint x: 253, startPoint y: 84, endPoint x: 288, endPoint y: 84, distance: 34.9
click at [288, 88] on span "Couples Offer Half Kilo" at bounding box center [301, 92] width 40 height 8
copy span "Couples Offer Half Kilo"
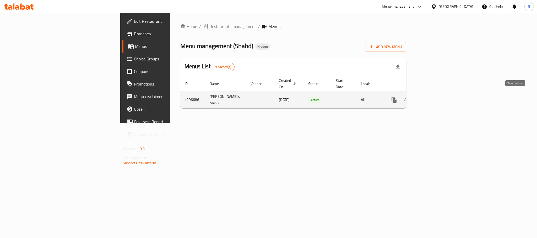
click at [435, 97] on icon "enhanced table" at bounding box center [432, 100] width 6 height 6
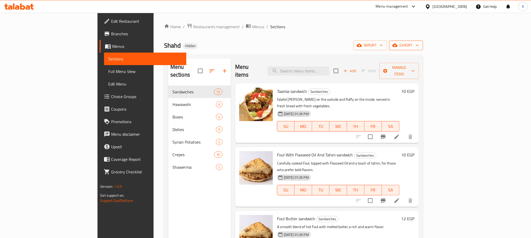
click at [423, 41] on button "export" at bounding box center [406, 46] width 34 height 10
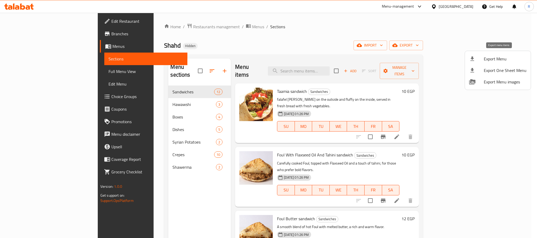
click at [497, 57] on span "Export Menu" at bounding box center [505, 59] width 43 height 6
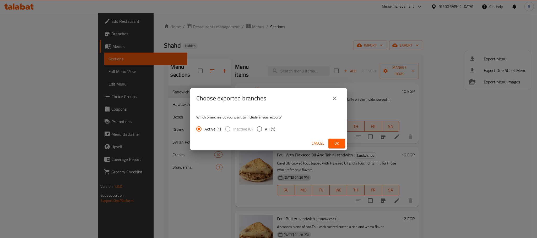
click at [270, 131] on span "All (1)" at bounding box center [270, 129] width 10 height 6
click at [265, 131] on input "All (1)" at bounding box center [259, 129] width 11 height 11
radio input "true"
drag, startPoint x: 340, startPoint y: 146, endPoint x: 281, endPoint y: 98, distance: 75.9
click at [340, 146] on span "Ok" at bounding box center [337, 143] width 8 height 7
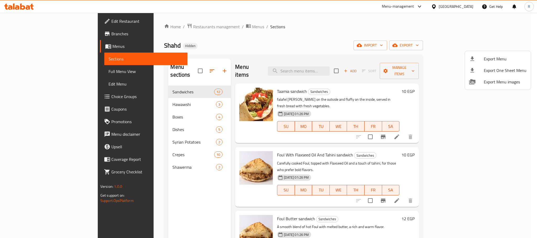
click at [362, 23] on div at bounding box center [268, 119] width 537 height 238
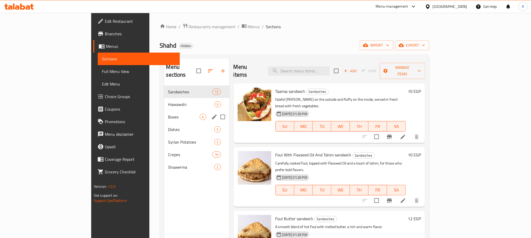
click at [164, 117] on div "Boxes 4" at bounding box center [196, 117] width 65 height 13
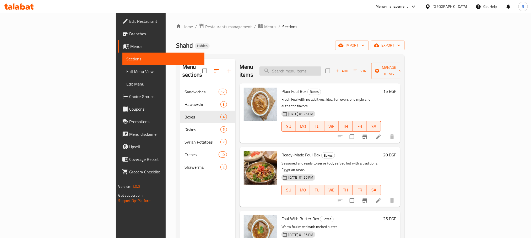
click at [321, 70] on input "search" at bounding box center [290, 71] width 62 height 9
paste input "اوراك 1 كجم"
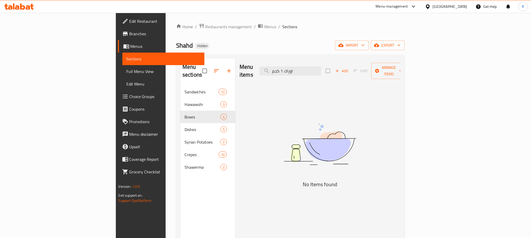
drag, startPoint x: 325, startPoint y: 69, endPoint x: 291, endPoint y: 69, distance: 33.8
click at [291, 69] on div "Menu items اوراك 1 كجم Add Sort Manage items" at bounding box center [320, 71] width 161 height 25
drag, startPoint x: 321, startPoint y: 70, endPoint x: 352, endPoint y: 69, distance: 30.7
click at [321, 69] on input "اوراك" at bounding box center [290, 71] width 62 height 9
type input "وراك"
